Goal: Task Accomplishment & Management: Manage account settings

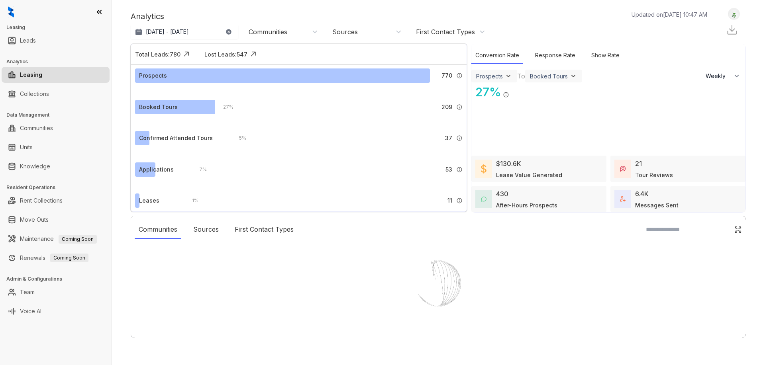
select select "******"
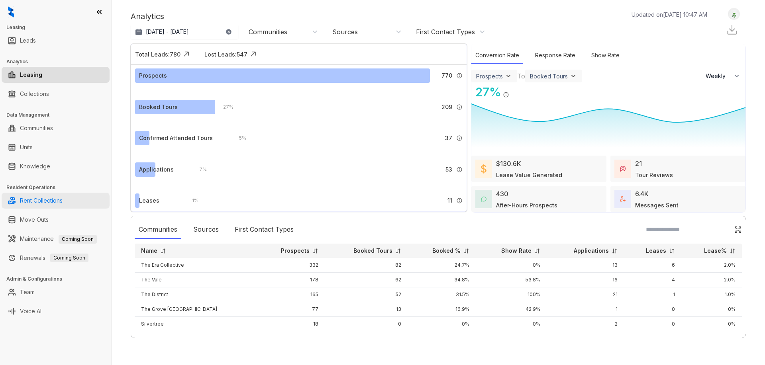
click at [38, 205] on link "Rent Collections" at bounding box center [41, 201] width 43 height 16
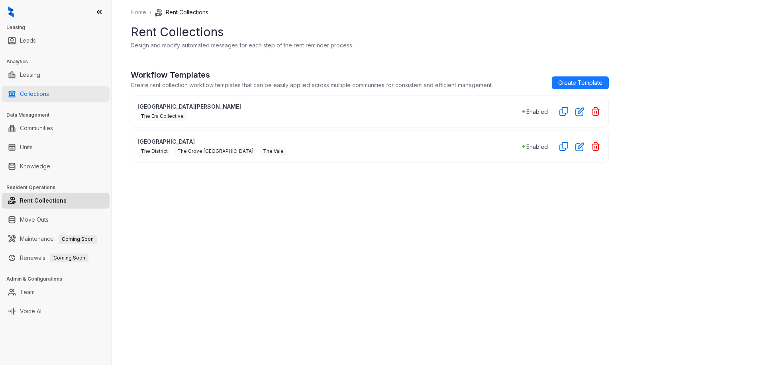
click at [35, 92] on link "Collections" at bounding box center [34, 94] width 29 height 16
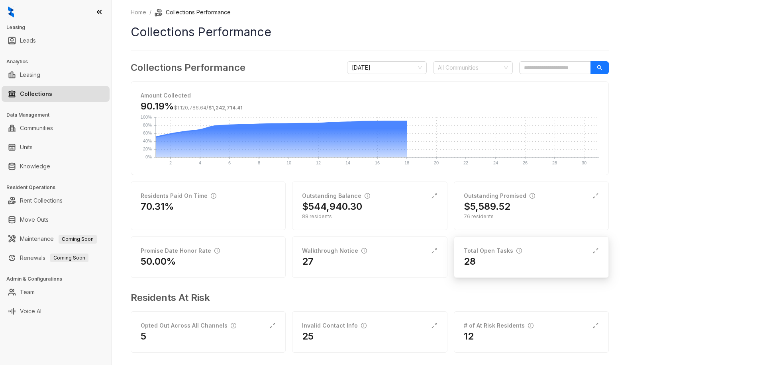
click at [511, 268] on div "28" at bounding box center [531, 261] width 135 height 13
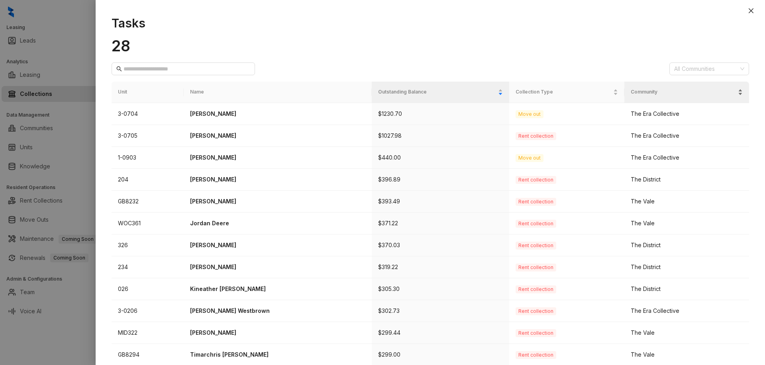
click at [665, 94] on span "Community" at bounding box center [684, 92] width 106 height 8
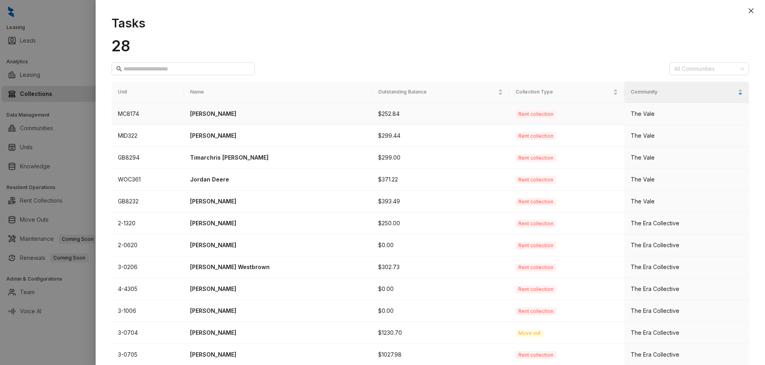
click at [208, 117] on p "[PERSON_NAME]" at bounding box center [277, 114] width 175 height 9
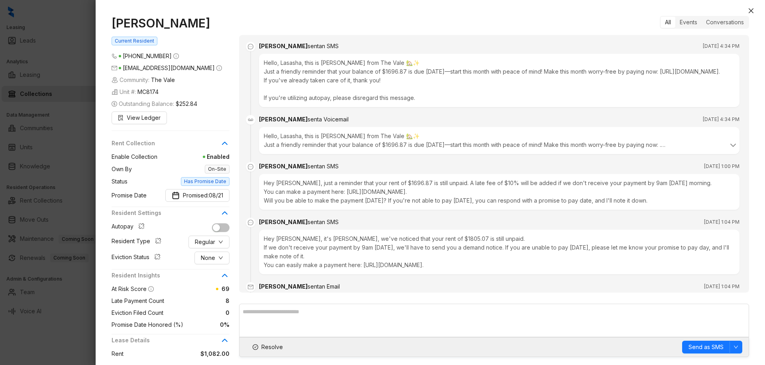
scroll to position [1568, 0]
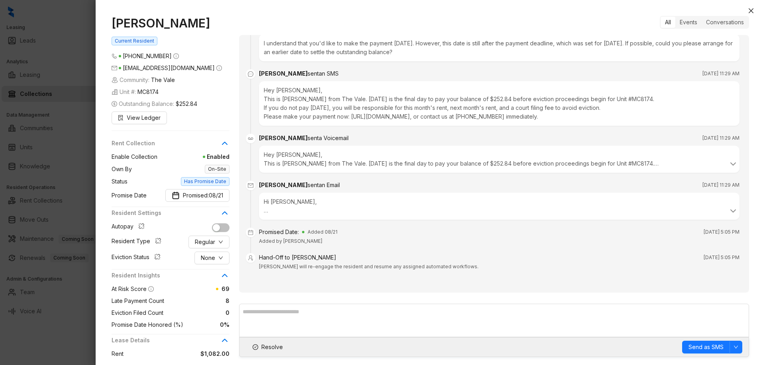
click at [75, 23] on div at bounding box center [382, 182] width 765 height 365
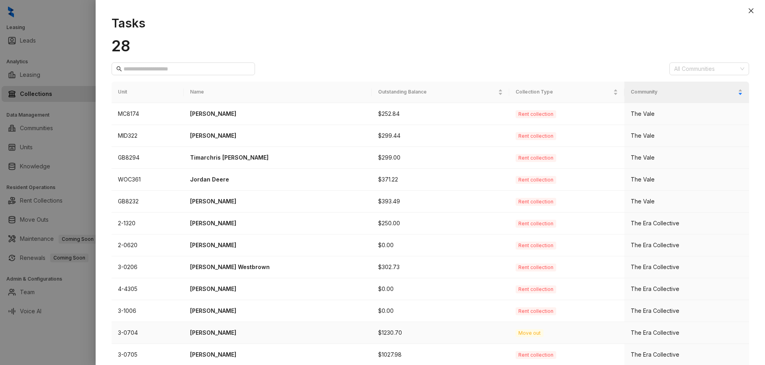
drag, startPoint x: 222, startPoint y: 334, endPoint x: 267, endPoint y: 343, distance: 46.8
click at [267, 343] on td "[PERSON_NAME]" at bounding box center [278, 333] width 188 height 22
click at [644, 95] on span "Community" at bounding box center [684, 92] width 106 height 8
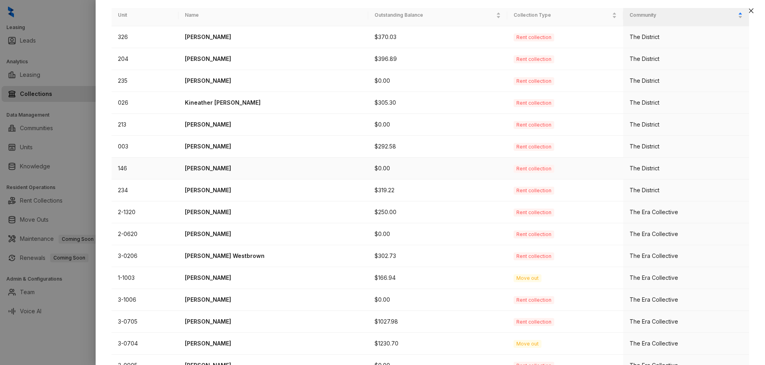
scroll to position [4, 0]
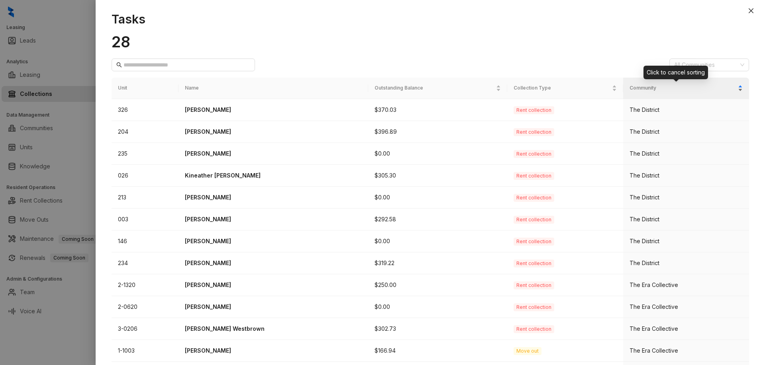
click at [637, 86] on span "Community" at bounding box center [683, 88] width 107 height 8
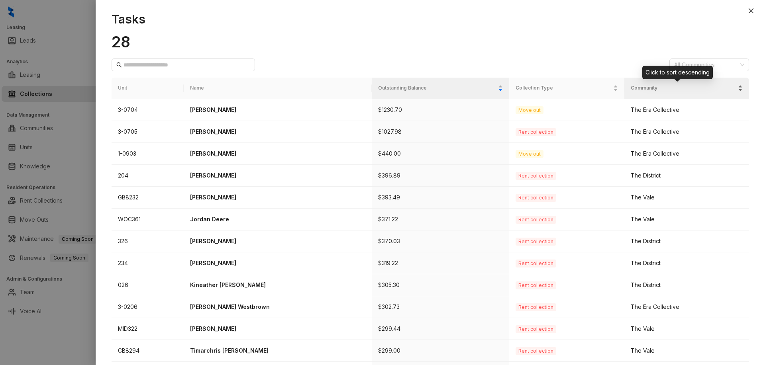
click at [637, 87] on span "Community" at bounding box center [684, 88] width 106 height 8
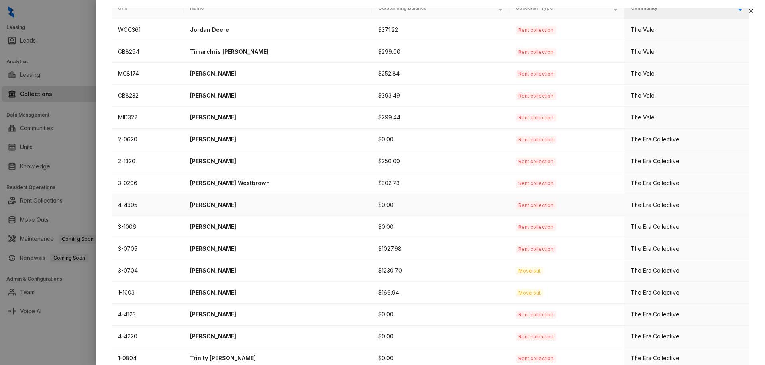
scroll to position [199, 0]
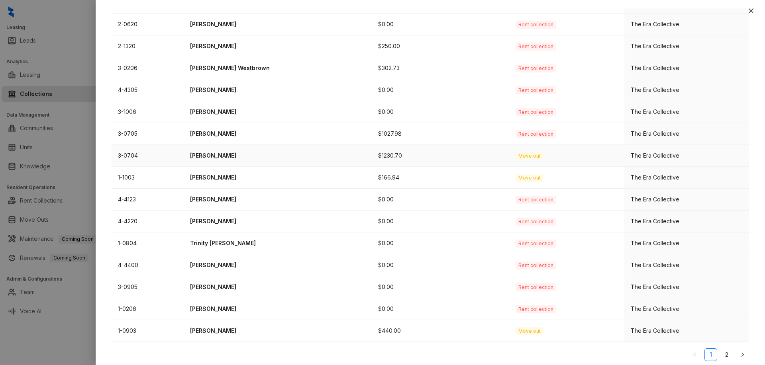
click at [217, 155] on p "[PERSON_NAME]" at bounding box center [277, 155] width 175 height 9
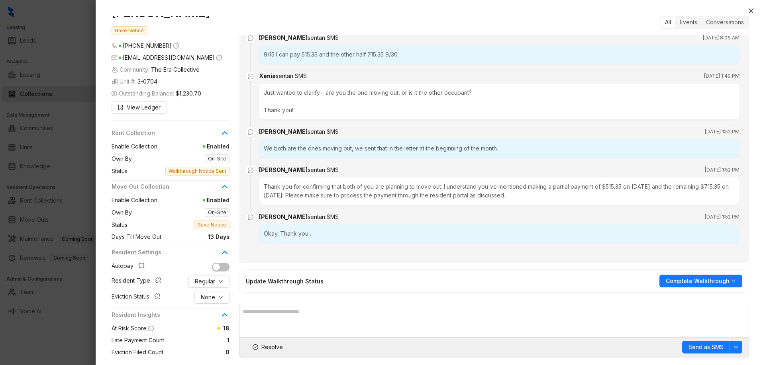
scroll to position [40, 0]
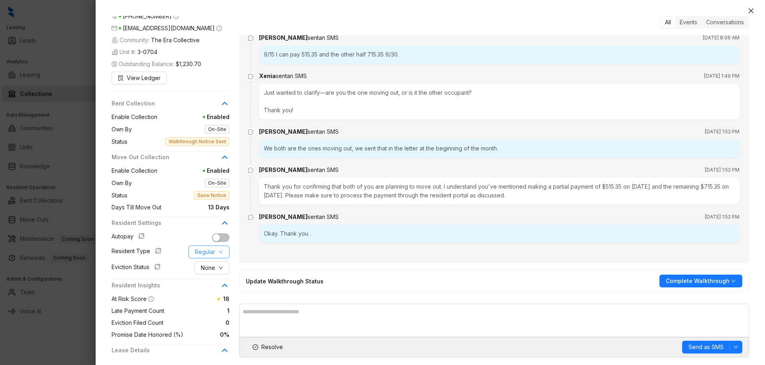
click at [213, 253] on span "Regular" at bounding box center [205, 252] width 20 height 9
click at [223, 308] on span "HUD/Section 8" at bounding box center [214, 306] width 39 height 9
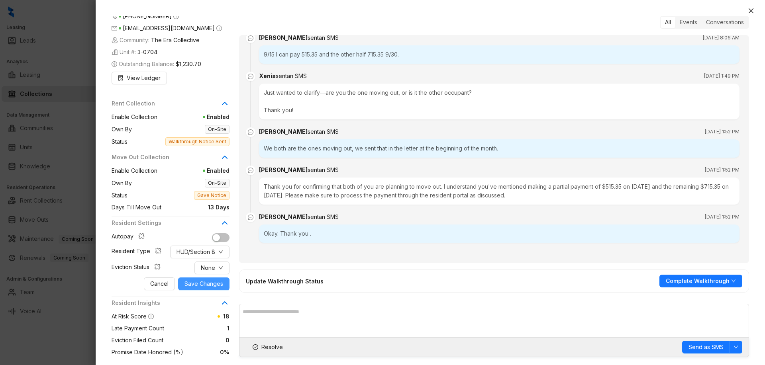
click at [210, 285] on span "Save Changes" at bounding box center [204, 284] width 39 height 9
click at [216, 250] on button "HUD/Section 8" at bounding box center [199, 252] width 59 height 13
click at [208, 267] on span "Employee" at bounding box center [199, 268] width 47 height 9
click at [213, 251] on span "Employee" at bounding box center [202, 252] width 26 height 9
click at [207, 303] on span "HUD/Section 8" at bounding box center [208, 306] width 39 height 9
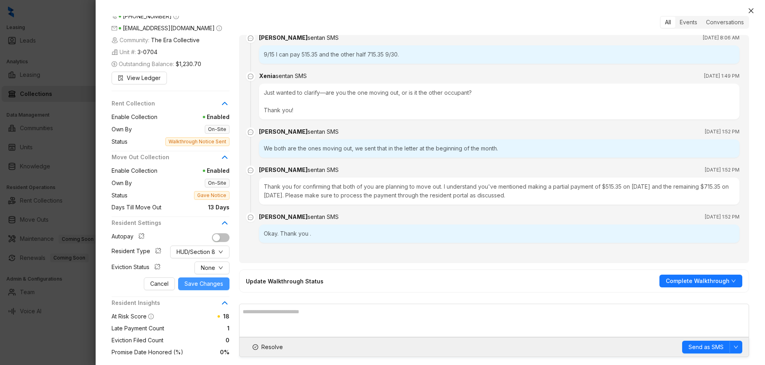
click at [200, 287] on span "Save Changes" at bounding box center [204, 284] width 39 height 9
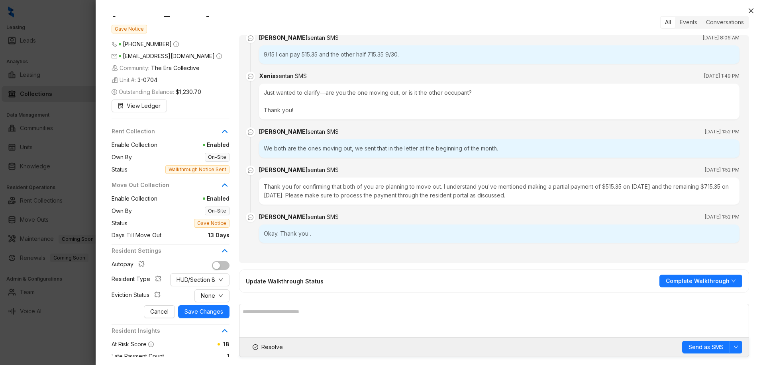
scroll to position [0, 0]
